Goal: Task Accomplishment & Management: Use online tool/utility

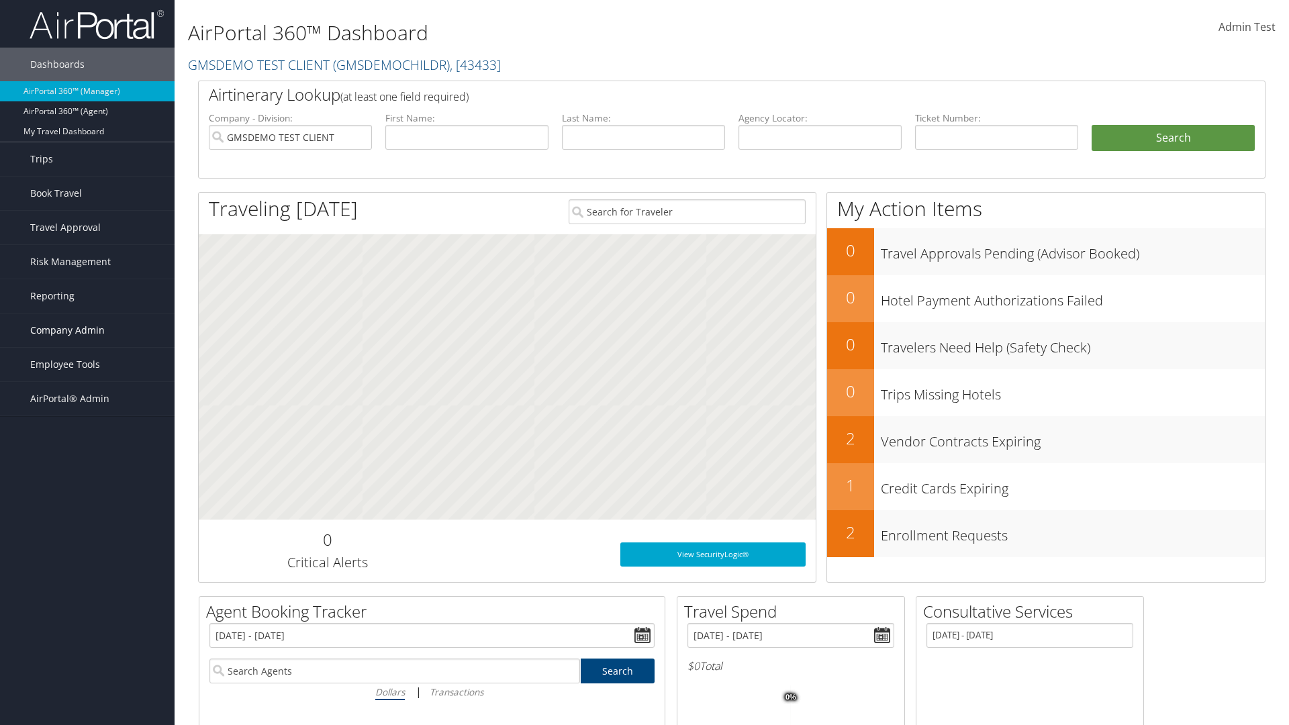
click at [87, 330] on span "Company Admin" at bounding box center [67, 330] width 75 height 34
click at [87, 438] on link "Vendor Contracts" at bounding box center [87, 438] width 175 height 20
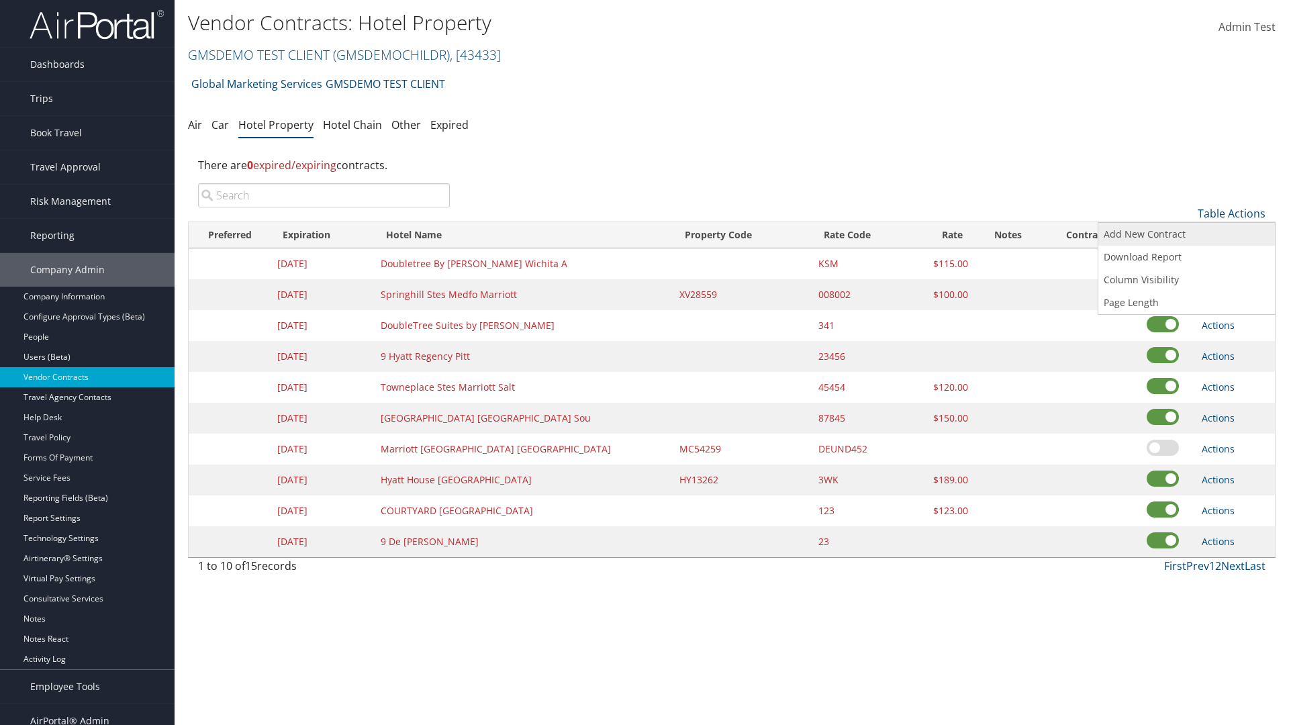
click at [1186, 234] on link "Add New Contract" at bounding box center [1186, 234] width 177 height 23
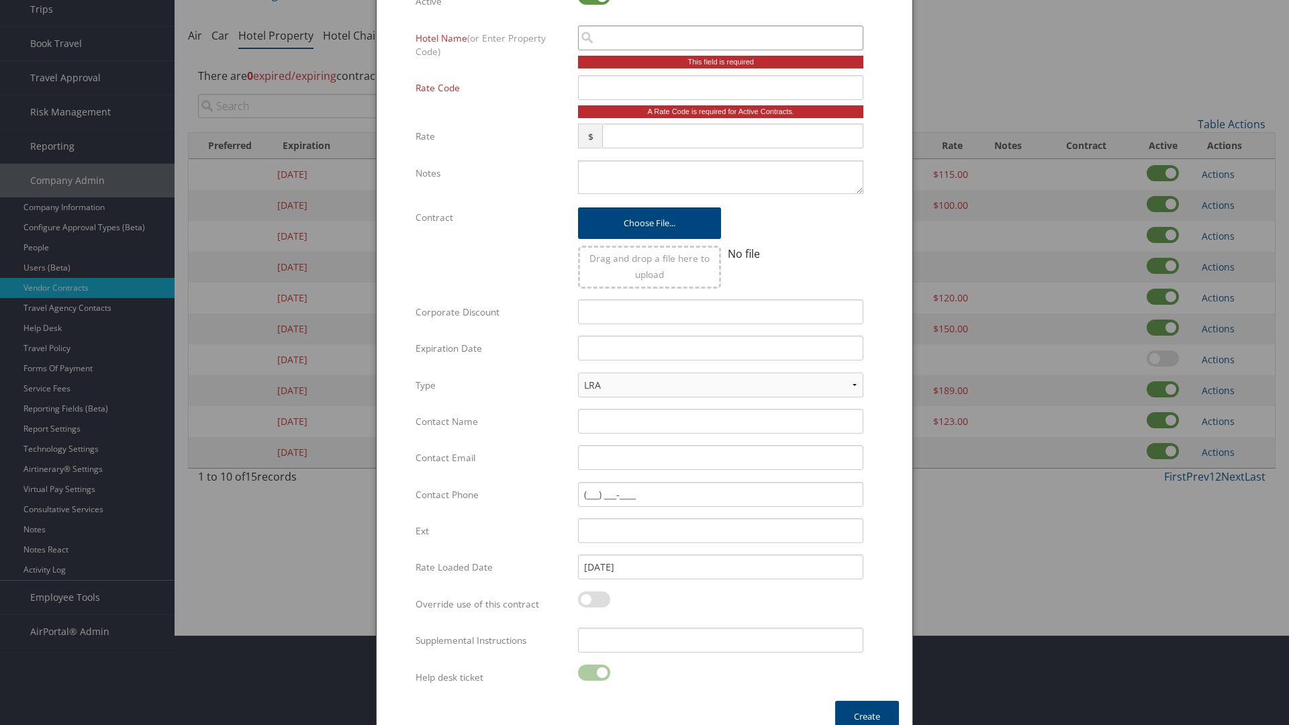
click at [720, 38] on input "search" at bounding box center [720, 38] width 285 height 25
type input "Calif"
